Goal: Task Accomplishment & Management: Manage account settings

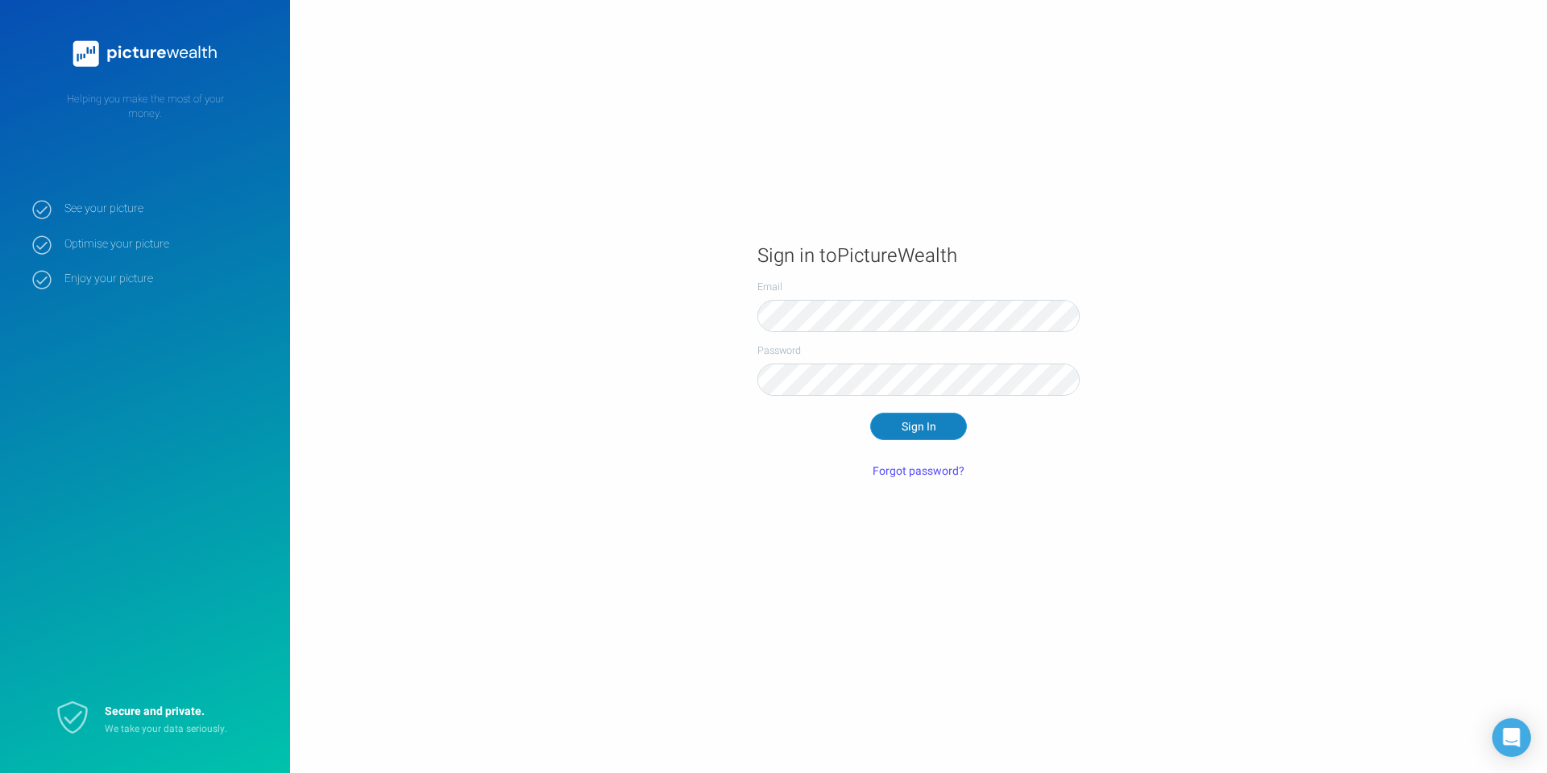
click at [913, 427] on button "Sign In" at bounding box center [918, 426] width 97 height 27
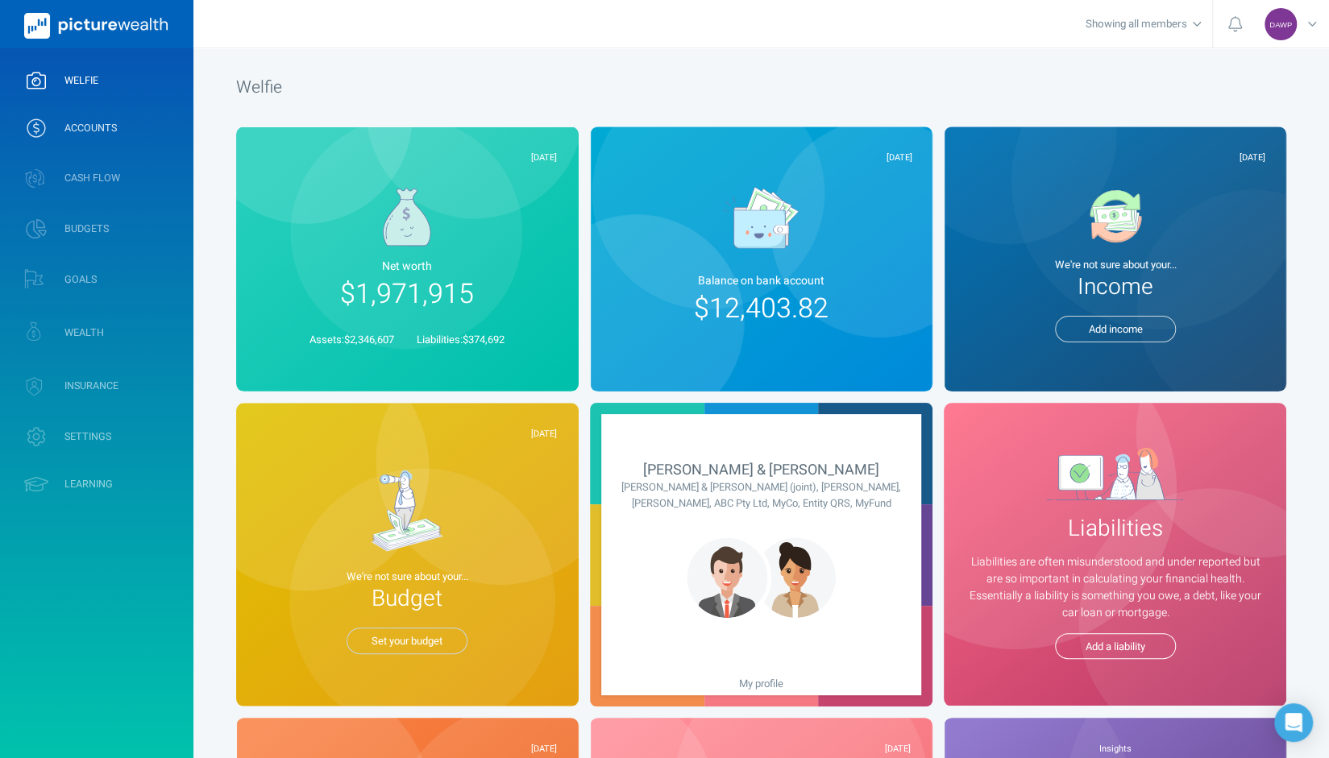
click at [89, 135] on span "ACCOUNTS" at bounding box center [90, 128] width 52 height 13
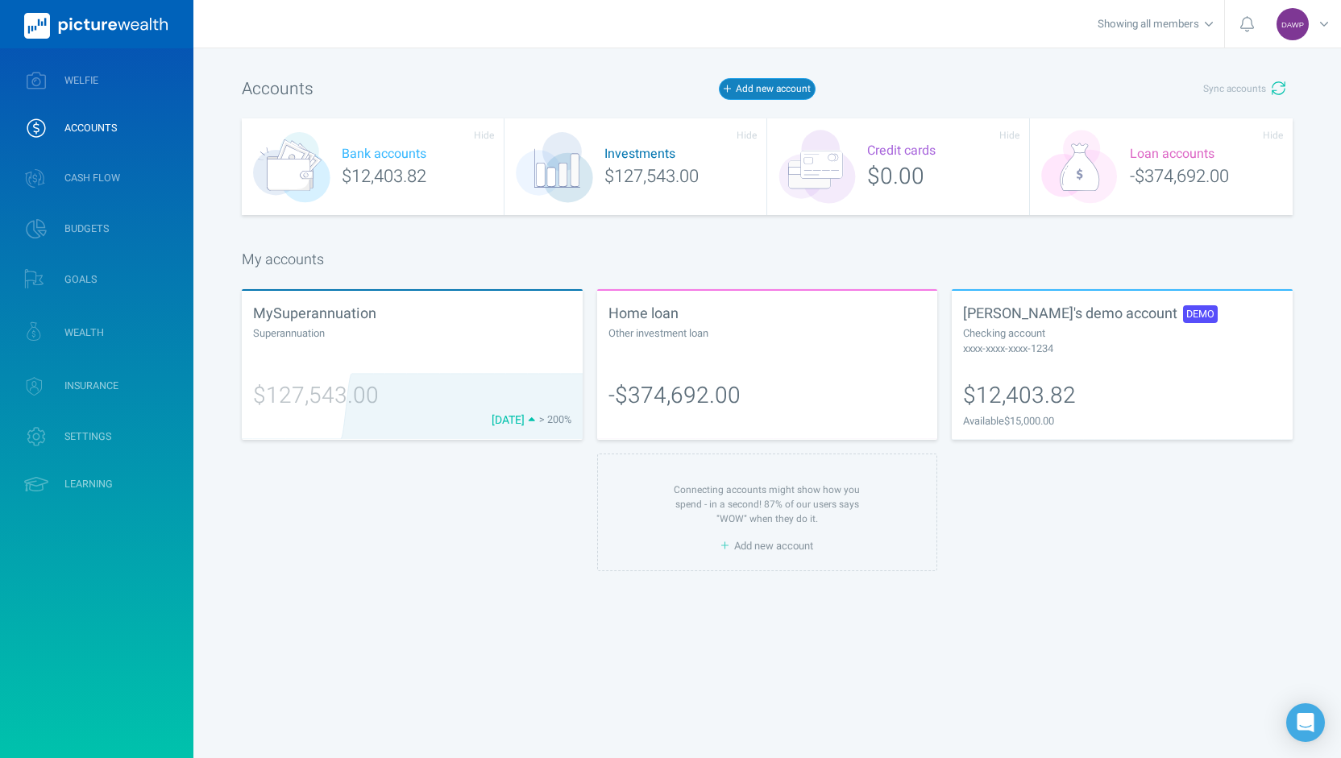
click at [758, 88] on button "Add new account" at bounding box center [767, 88] width 97 height 21
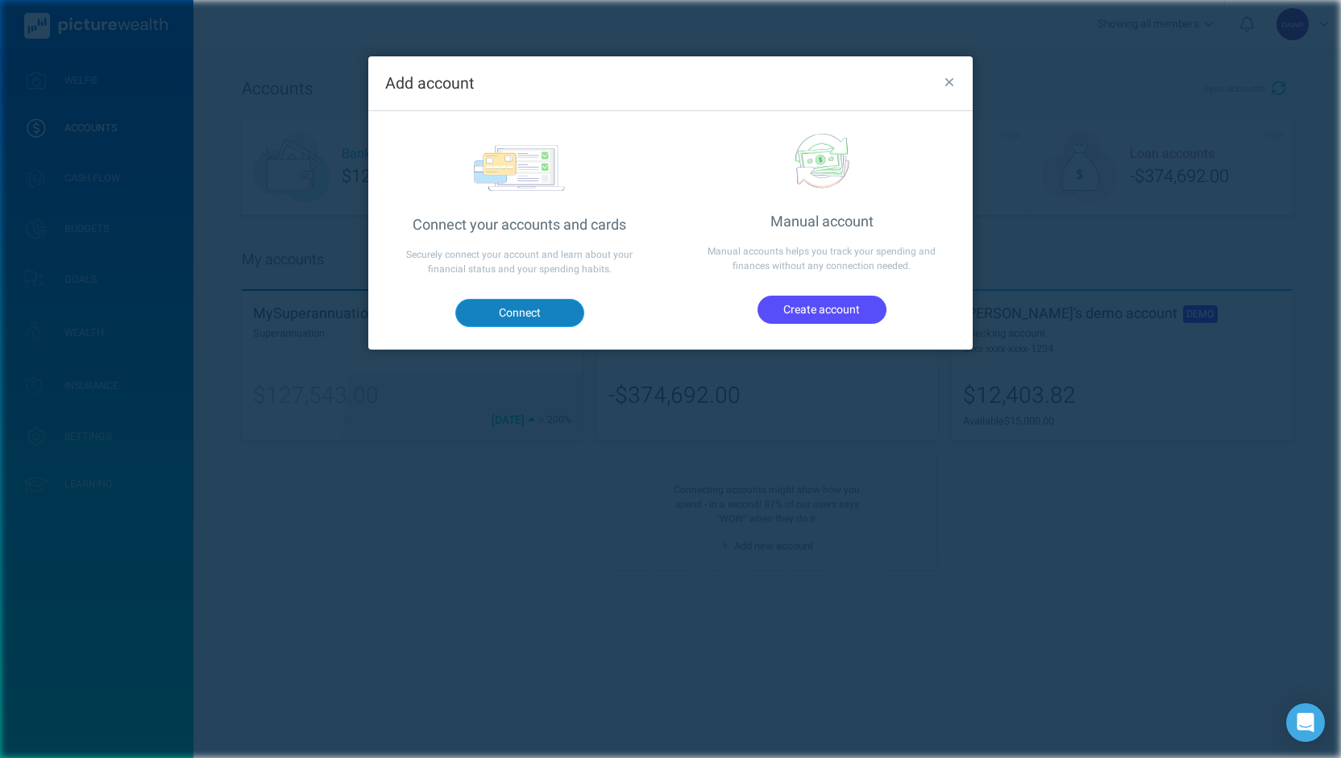
click at [538, 310] on button "Connect" at bounding box center [519, 312] width 129 height 27
click at [951, 81] on icon "button" at bounding box center [949, 82] width 9 height 9
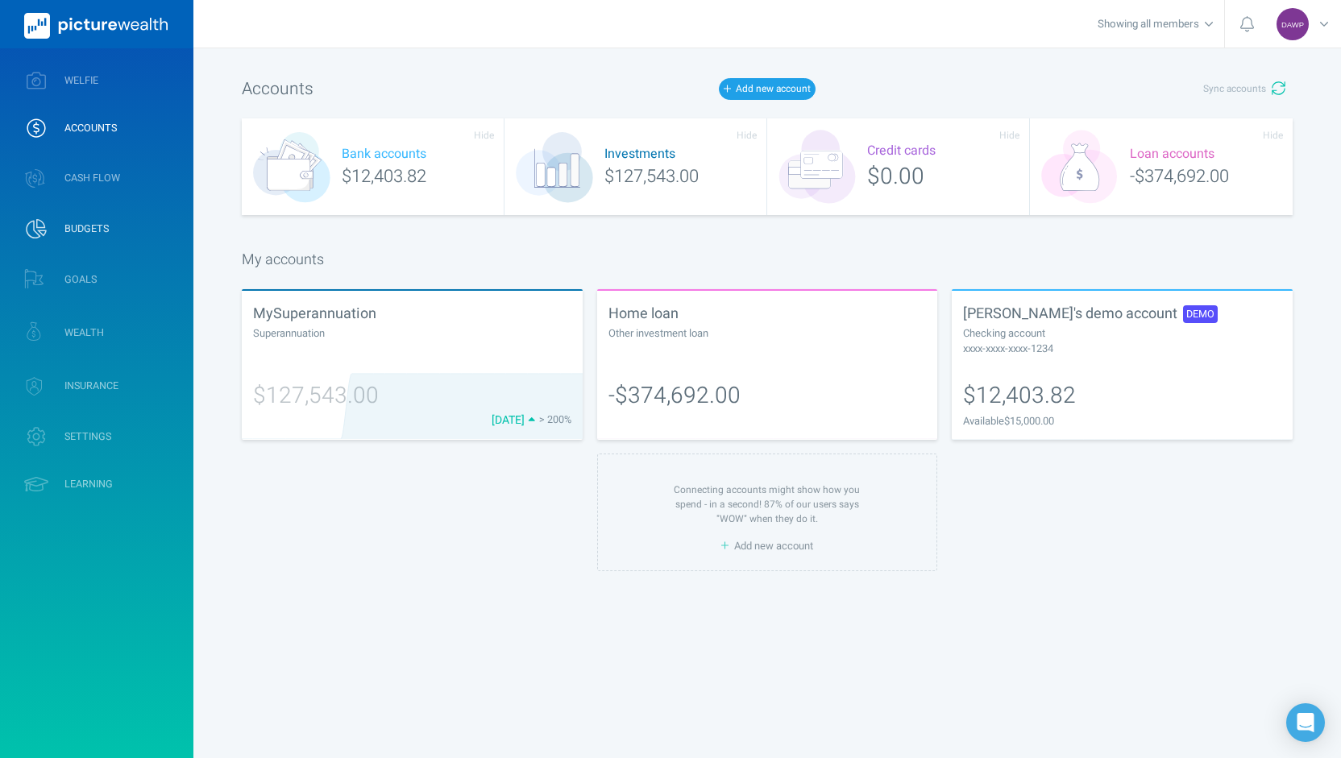
click at [93, 230] on span "BUDGETS" at bounding box center [86, 228] width 44 height 13
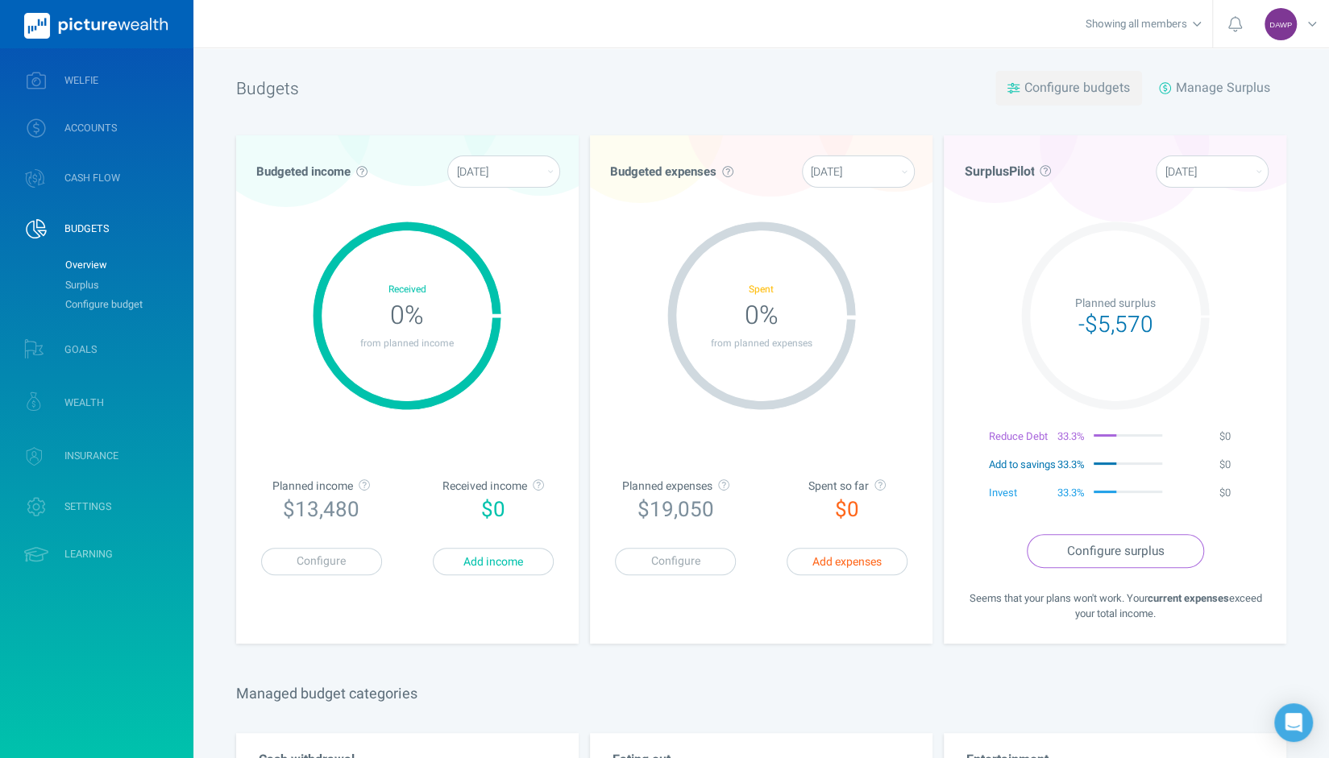
click at [1062, 86] on span "Configure budgets" at bounding box center [1077, 87] width 106 height 19
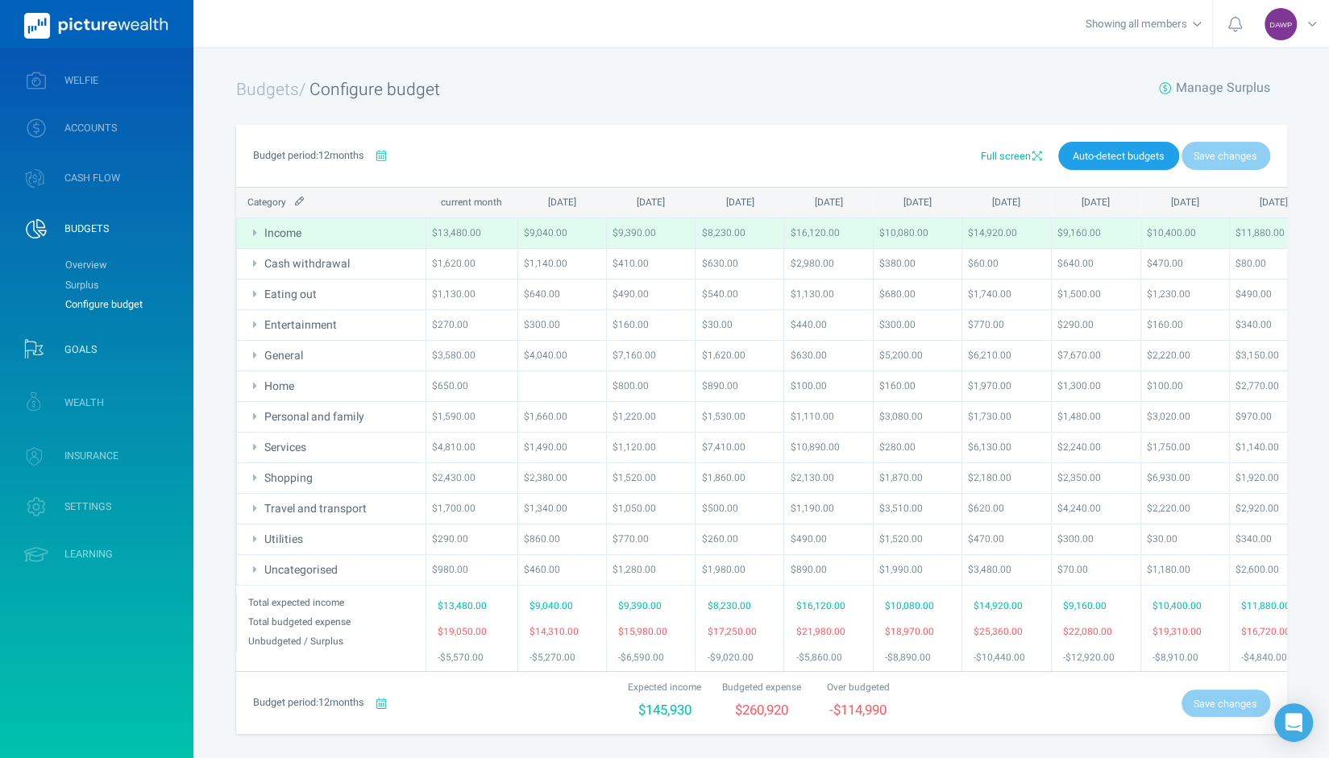
click at [76, 350] on span "GOALS" at bounding box center [80, 349] width 32 height 13
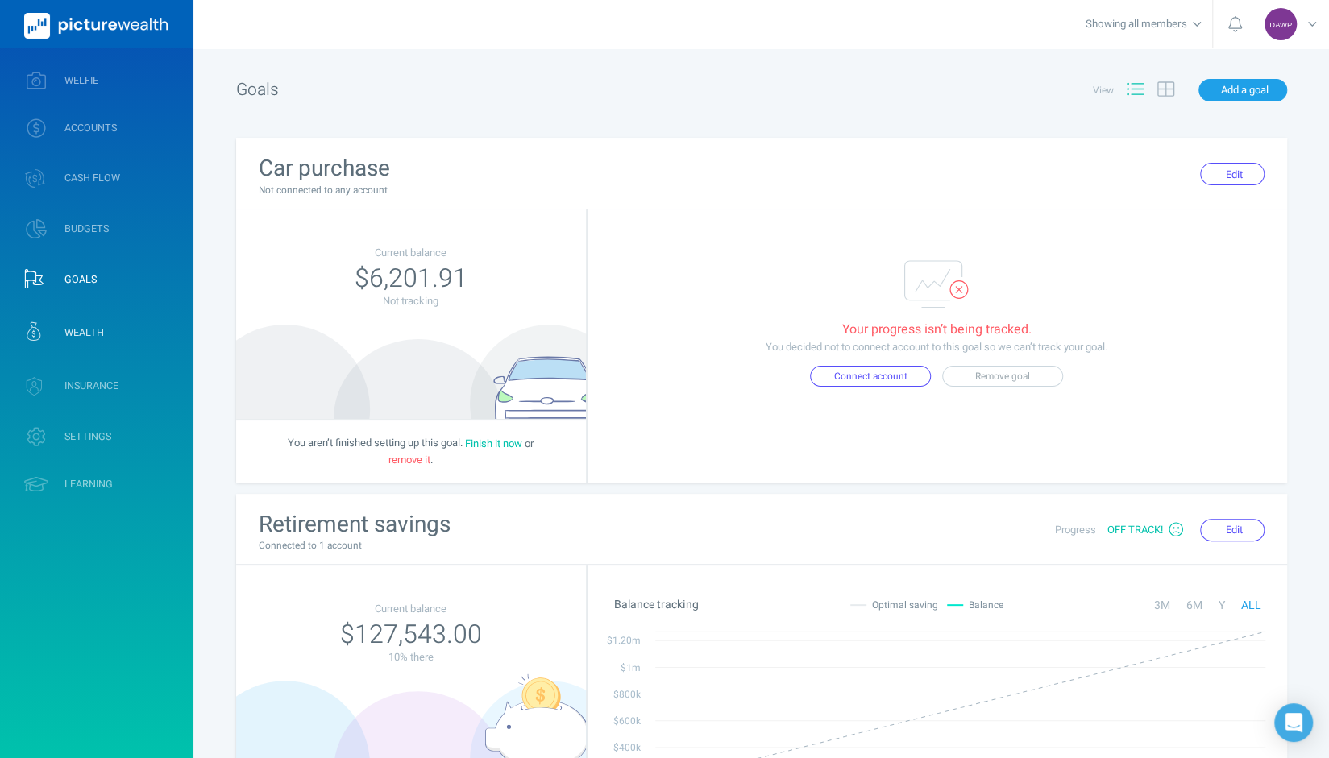
click at [94, 334] on span "WEALTH" at bounding box center [83, 332] width 39 height 13
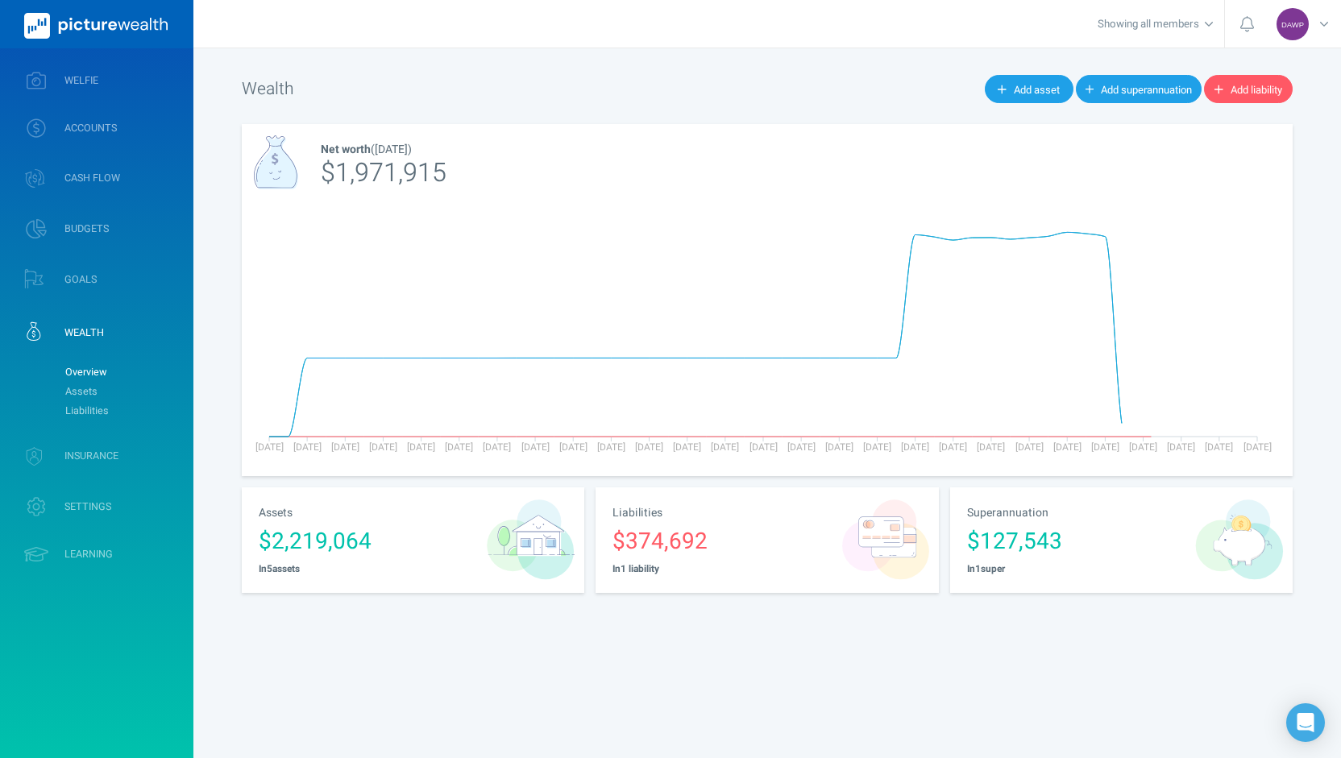
click at [348, 521] on div "Assets $2,219,064 In 5 asset s" at bounding box center [360, 541] width 236 height 106
